Goal: Information Seeking & Learning: Learn about a topic

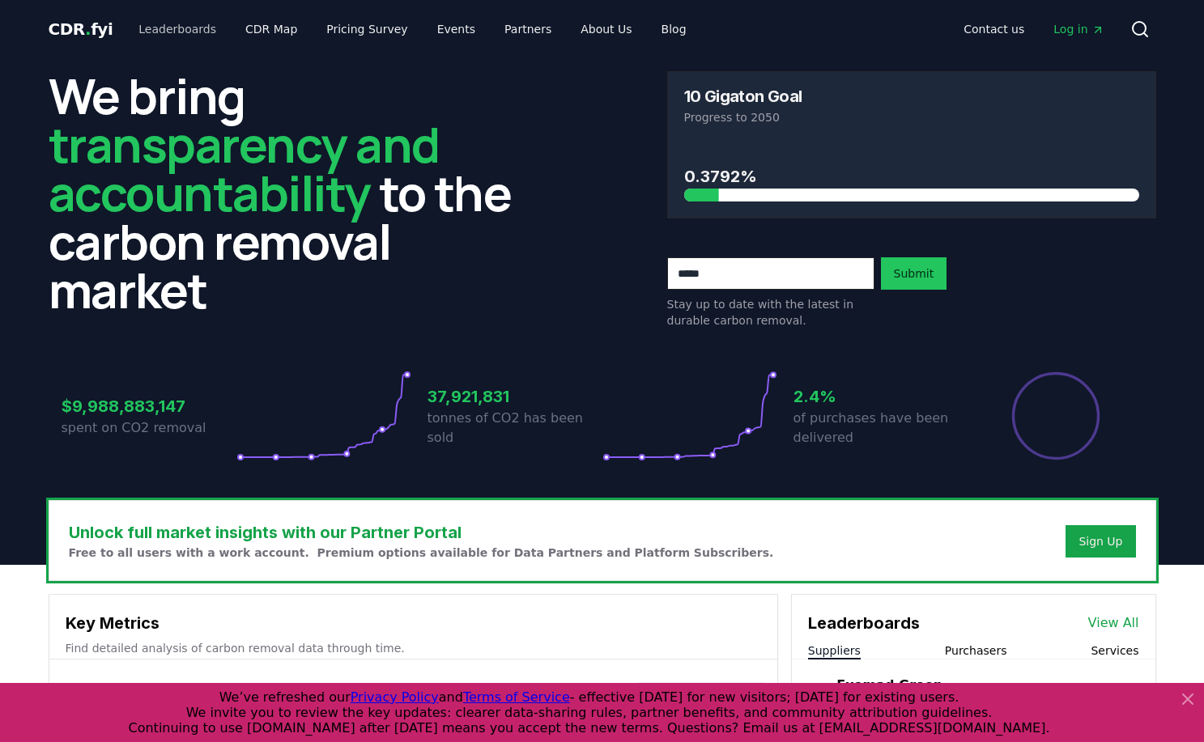
click at [171, 32] on link "Leaderboards" at bounding box center [177, 29] width 104 height 29
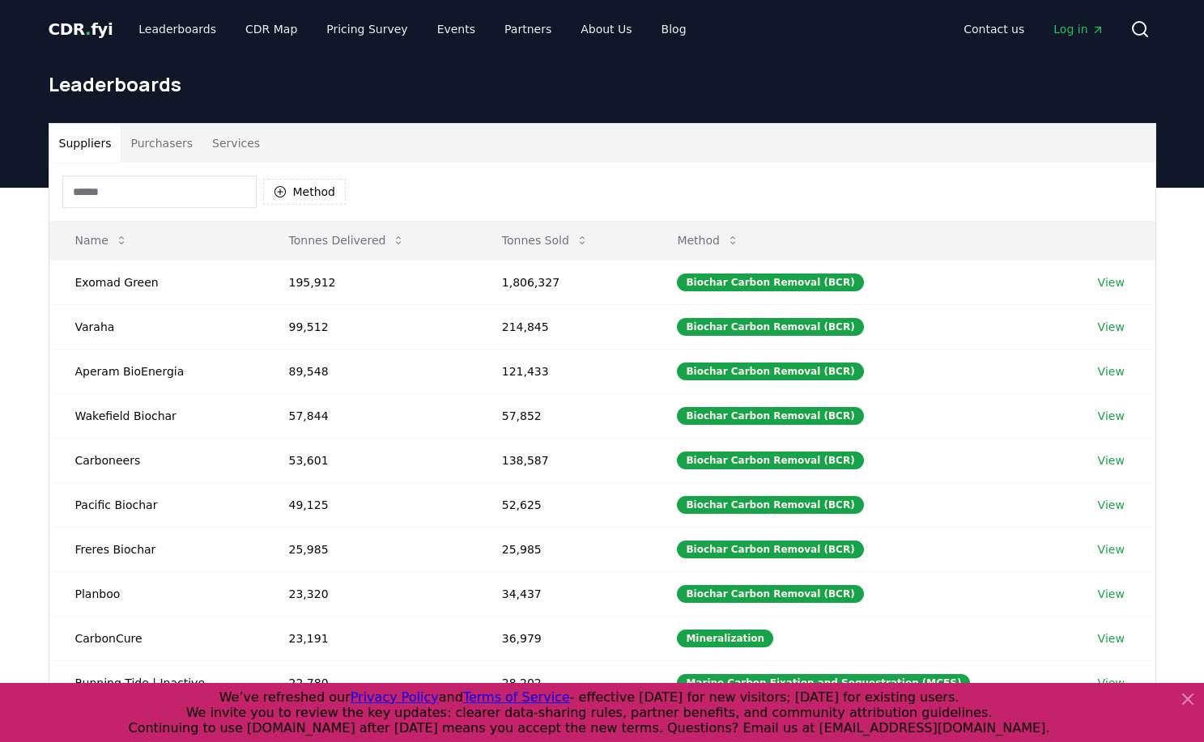
click at [161, 141] on button "Purchasers" at bounding box center [162, 143] width 82 height 39
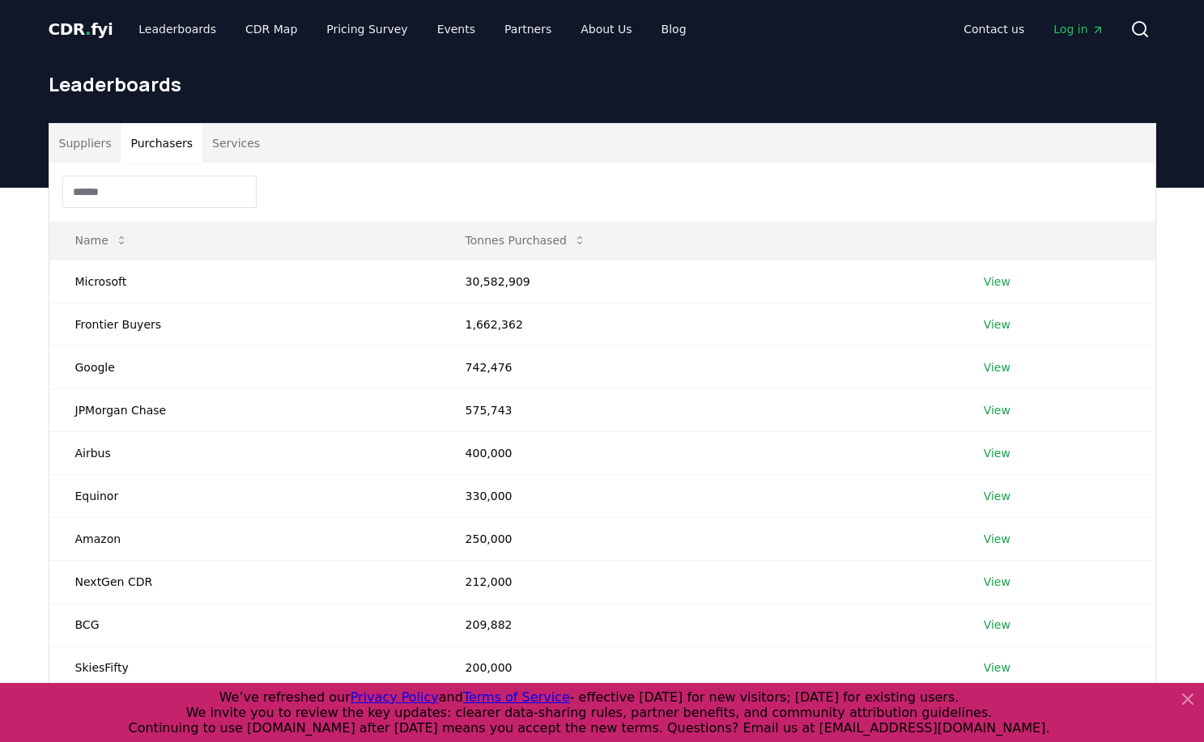
click at [96, 24] on span "CDR . fyi" at bounding box center [81, 28] width 65 height 19
click at [77, 35] on span "CDR . fyi" at bounding box center [81, 28] width 65 height 19
click at [1184, 699] on icon at bounding box center [1188, 700] width 10 height 10
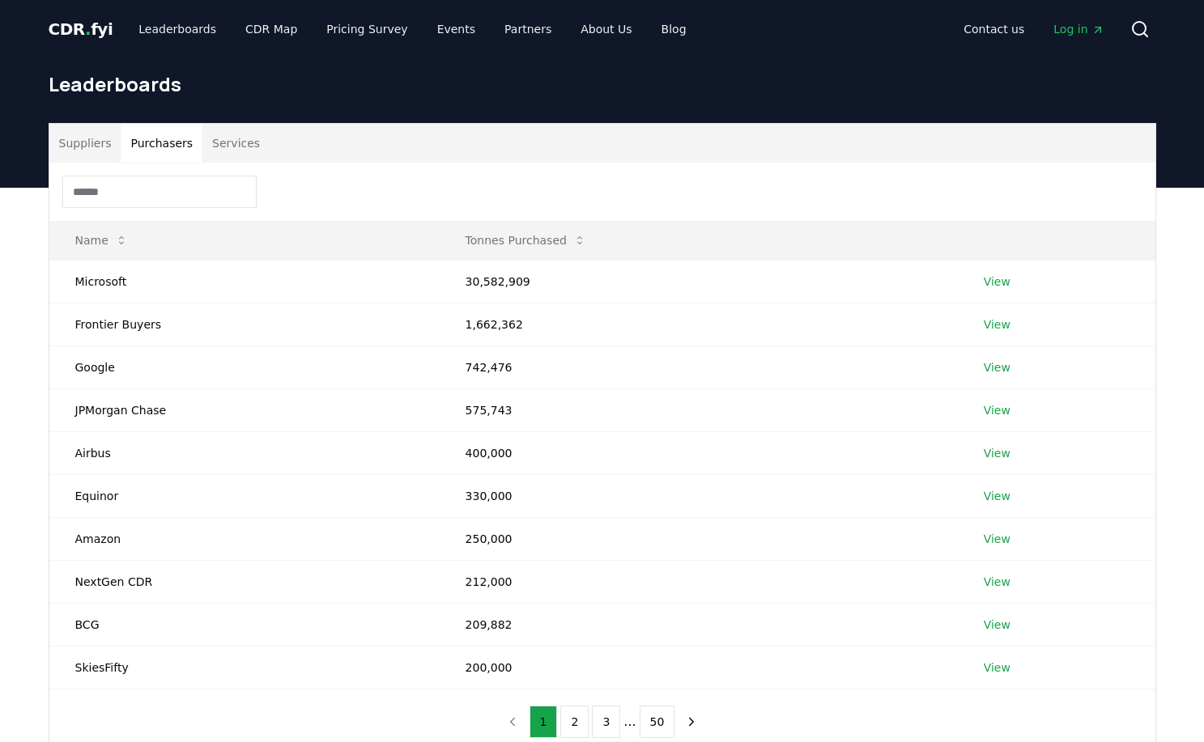
click at [89, 32] on span "CDR . fyi" at bounding box center [81, 28] width 65 height 19
click at [159, 31] on link "Leaderboards" at bounding box center [177, 29] width 104 height 29
click at [262, 24] on link "CDR Map" at bounding box center [271, 29] width 78 height 29
click at [260, 32] on link "CDR Map" at bounding box center [271, 29] width 78 height 29
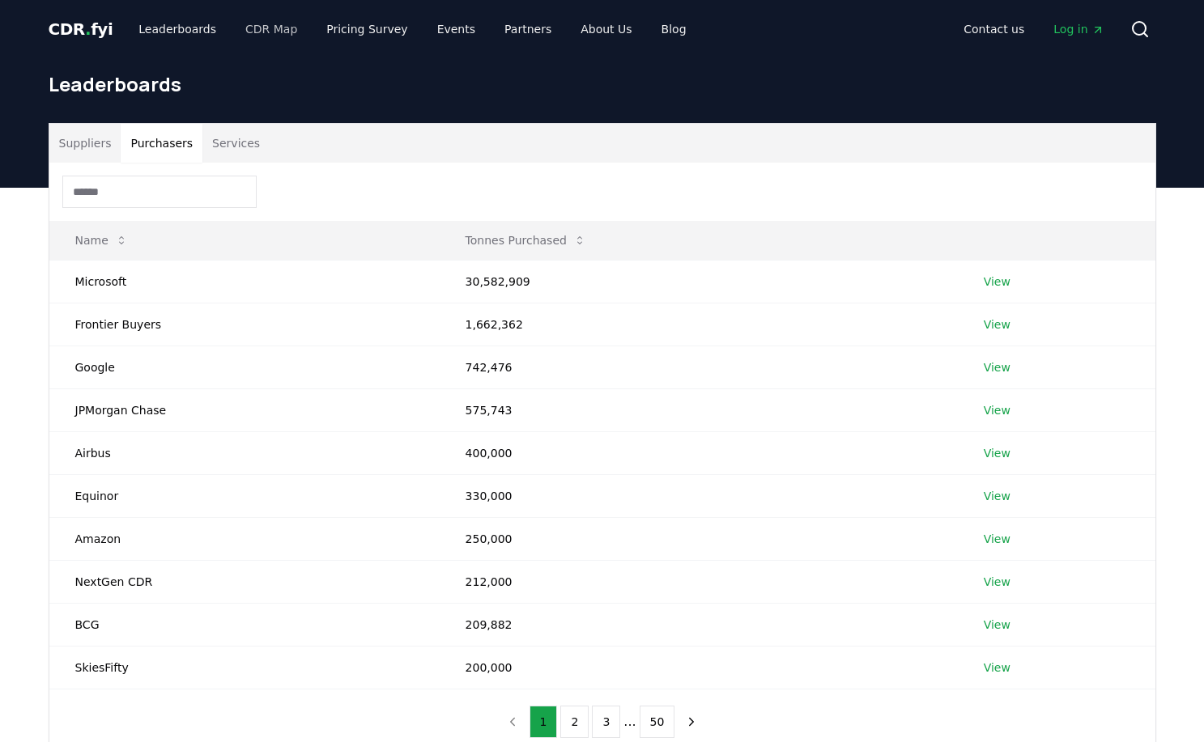
click at [257, 27] on link "CDR Map" at bounding box center [271, 29] width 78 height 29
click at [180, 41] on link "Leaderboards" at bounding box center [177, 29] width 104 height 29
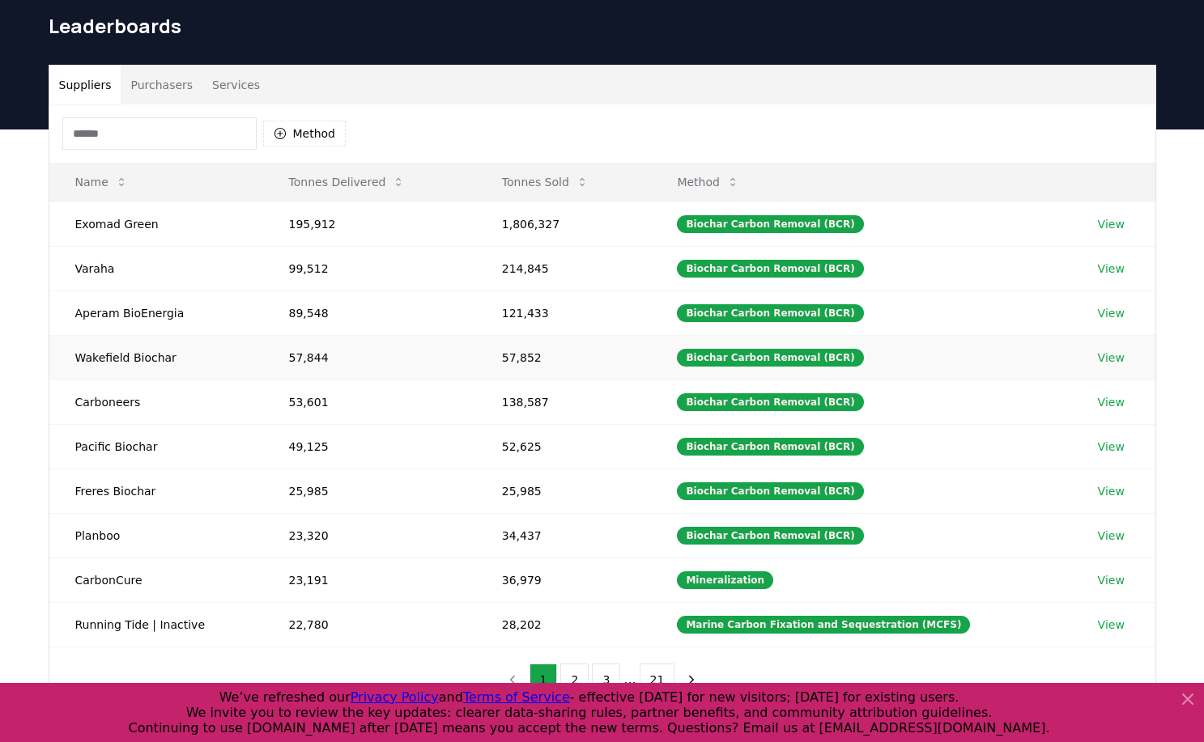
scroll to position [58, 0]
click at [161, 84] on button "Purchasers" at bounding box center [162, 85] width 82 height 39
click at [92, 86] on button "Suppliers" at bounding box center [85, 85] width 72 height 39
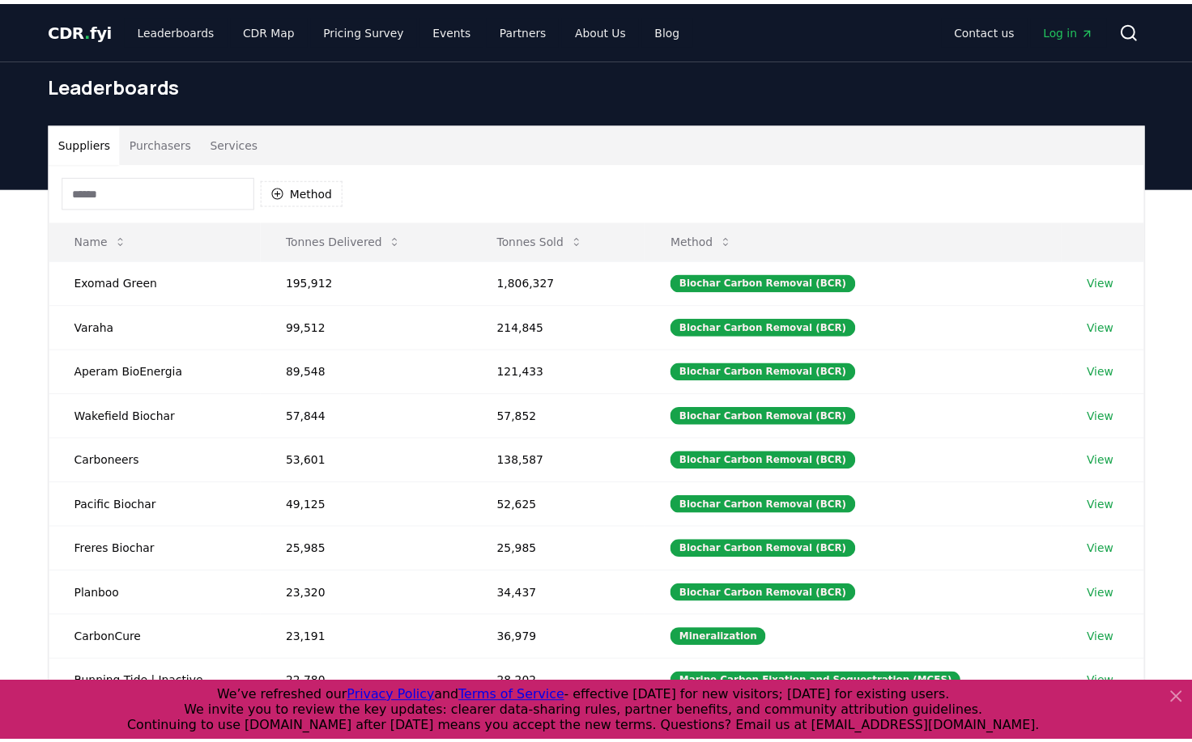
scroll to position [0, 0]
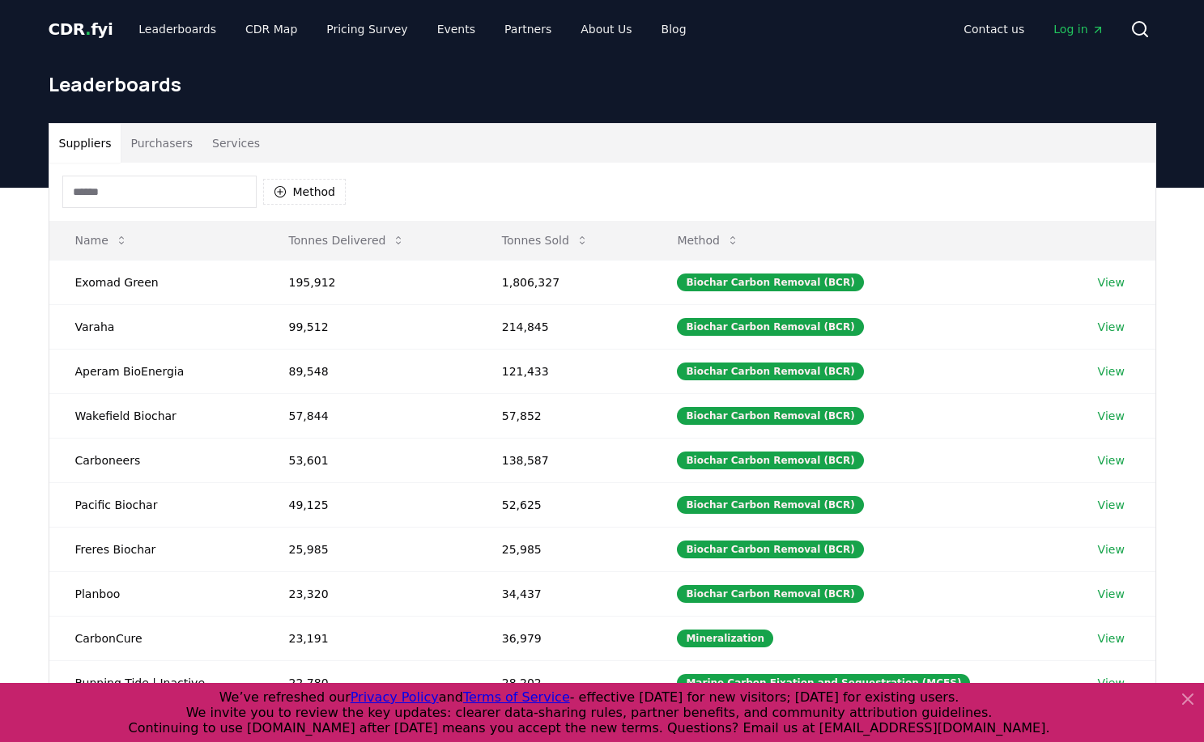
click at [77, 35] on span "CDR . fyi" at bounding box center [81, 28] width 65 height 19
